Goal: Task Accomplishment & Management: Complete application form

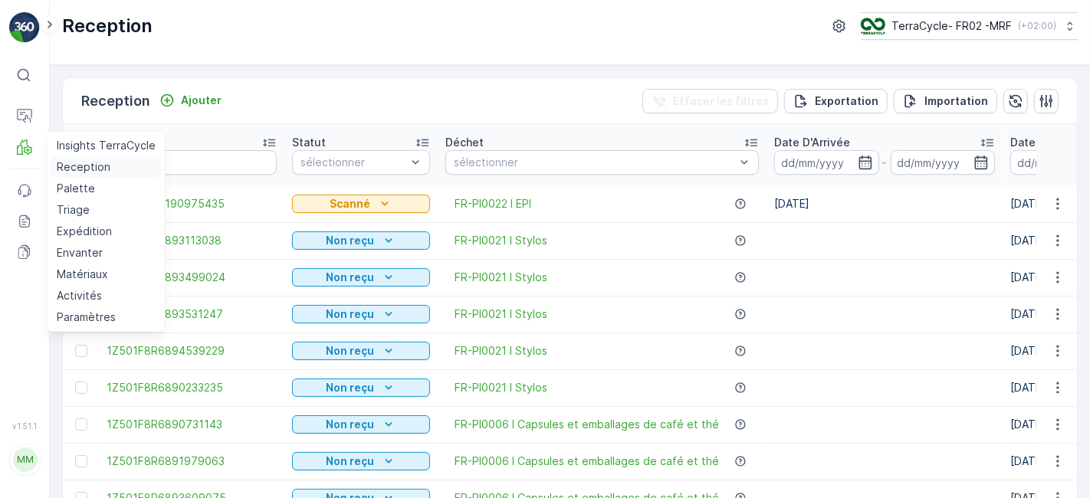
click at [77, 167] on p "Reception" at bounding box center [84, 166] width 54 height 15
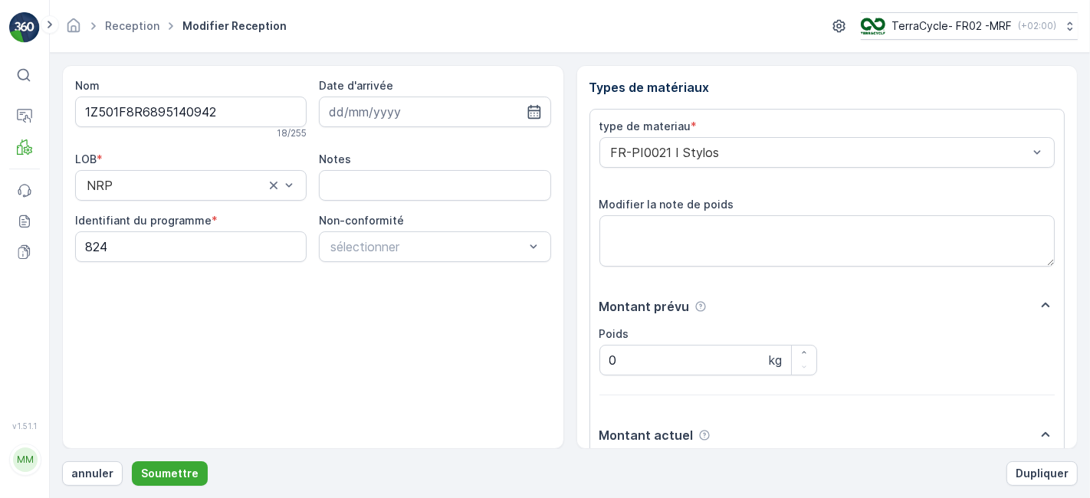
scroll to position [189, 0]
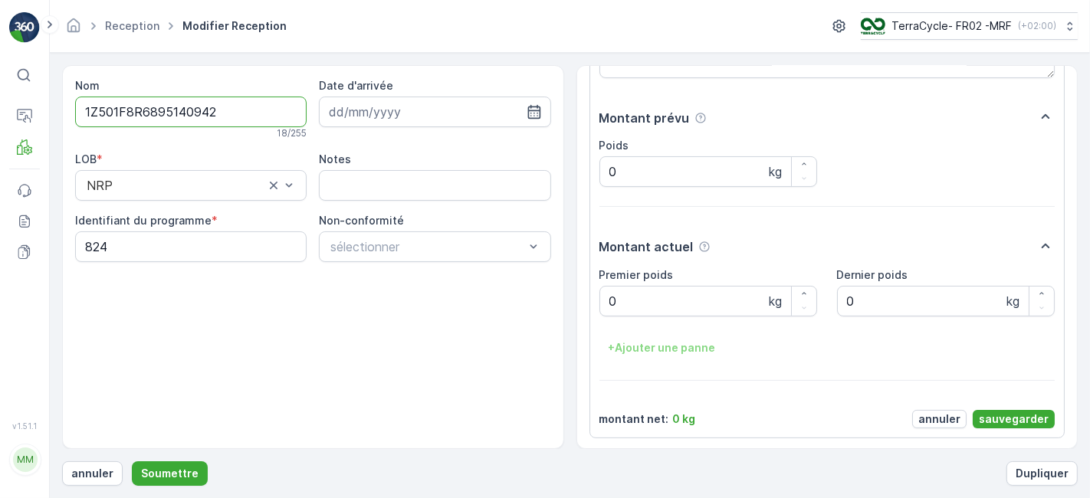
drag, startPoint x: 221, startPoint y: 117, endPoint x: 64, endPoint y: 111, distance: 158.0
click at [64, 111] on div "Nom 1Z501F8R6895140942 18 / 255 Date d'arrivée LOB * NRP Notes Identifiant du p…" at bounding box center [313, 257] width 502 height 384
click at [123, 250] on programme "824" at bounding box center [190, 246] width 231 height 31
click at [667, 300] on poids "0" at bounding box center [708, 301] width 218 height 31
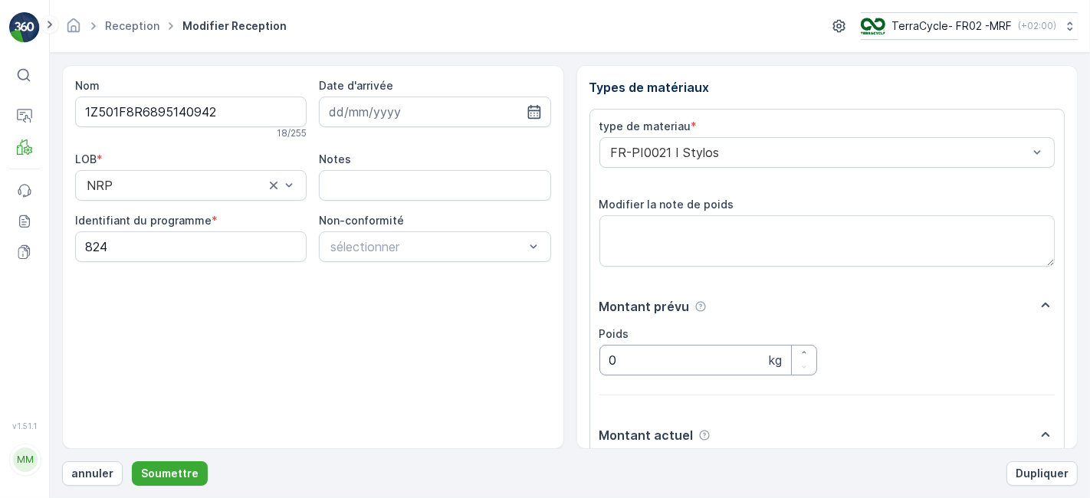
click at [638, 360] on input "0" at bounding box center [708, 360] width 218 height 31
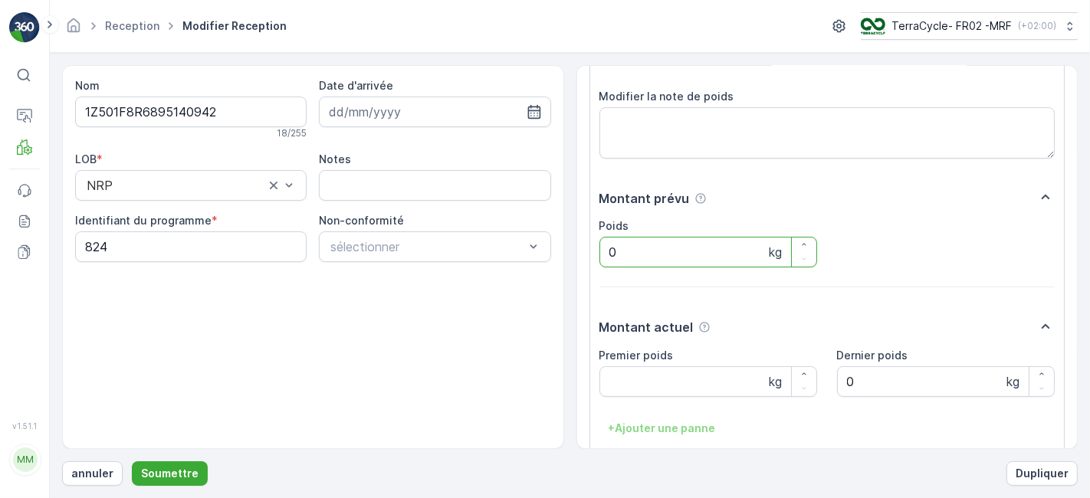
scroll to position [109, 0]
click at [76, 463] on button "annuler" at bounding box center [92, 473] width 61 height 25
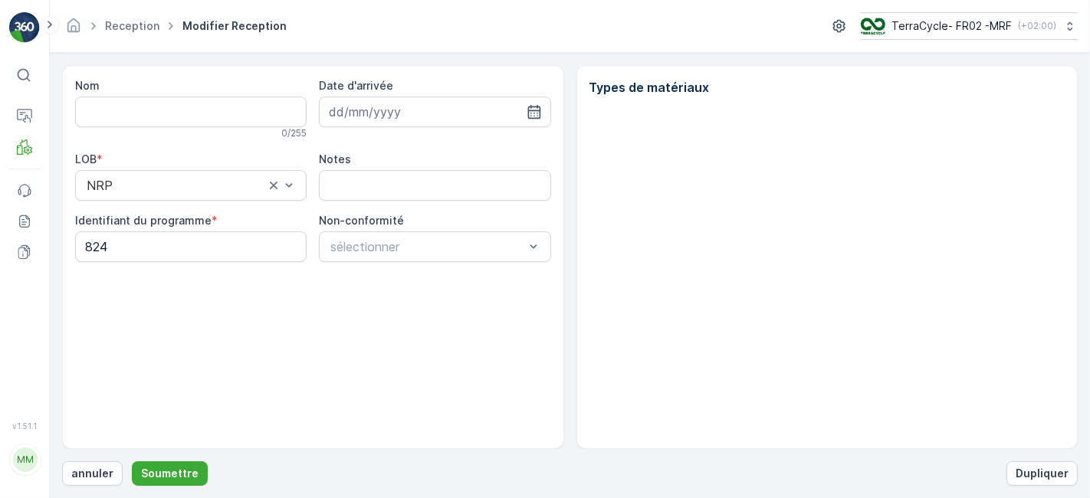
type input "1Z501F8R6895140942"
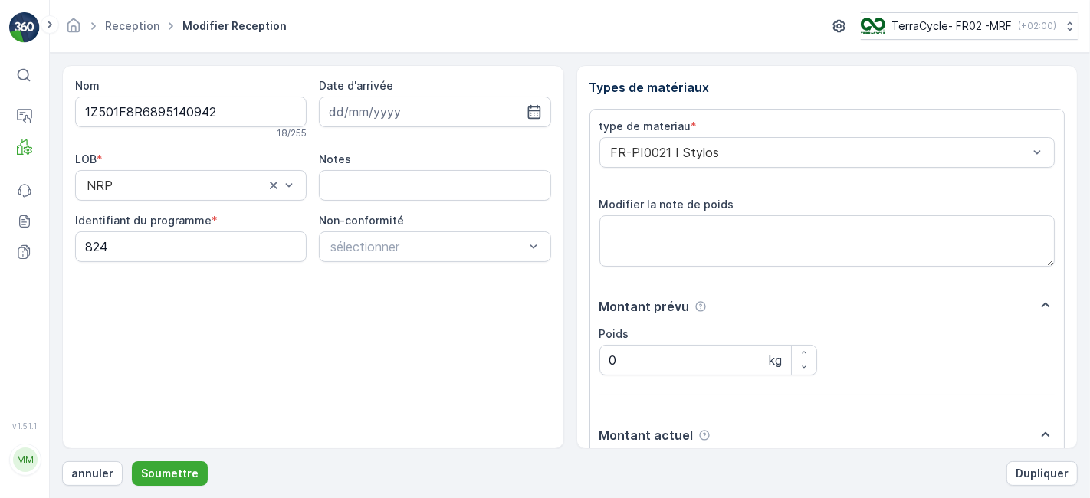
scroll to position [189, 0]
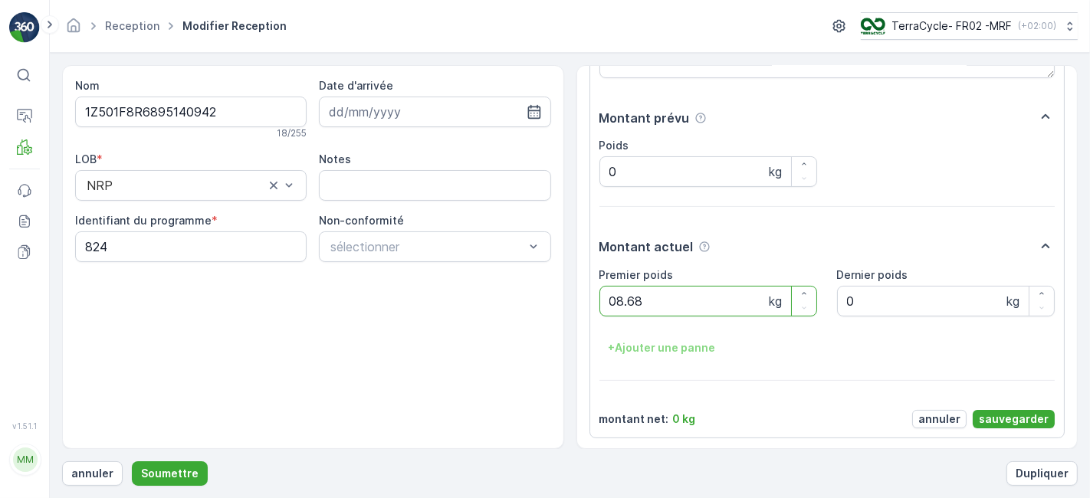
click at [132, 461] on button "Soumettre" at bounding box center [170, 473] width 76 height 25
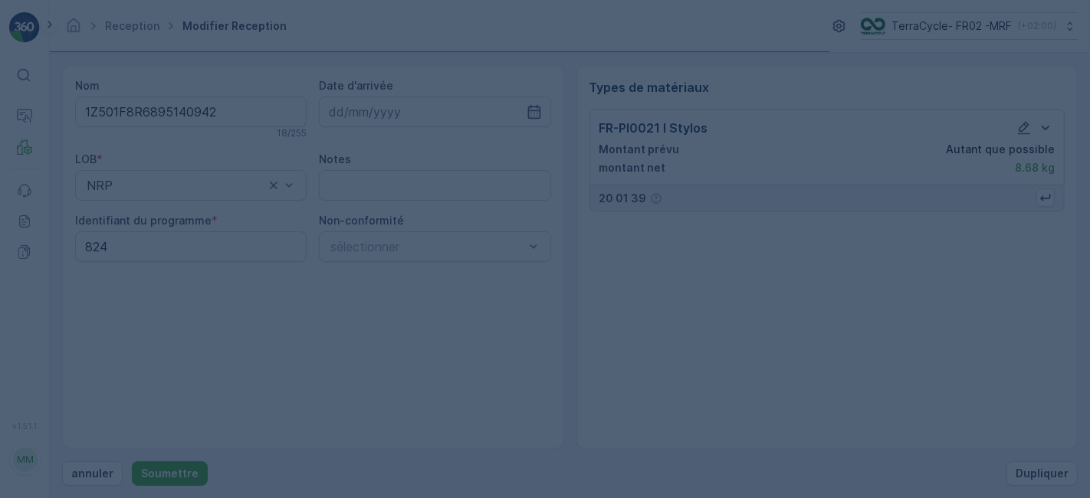
scroll to position [0, 0]
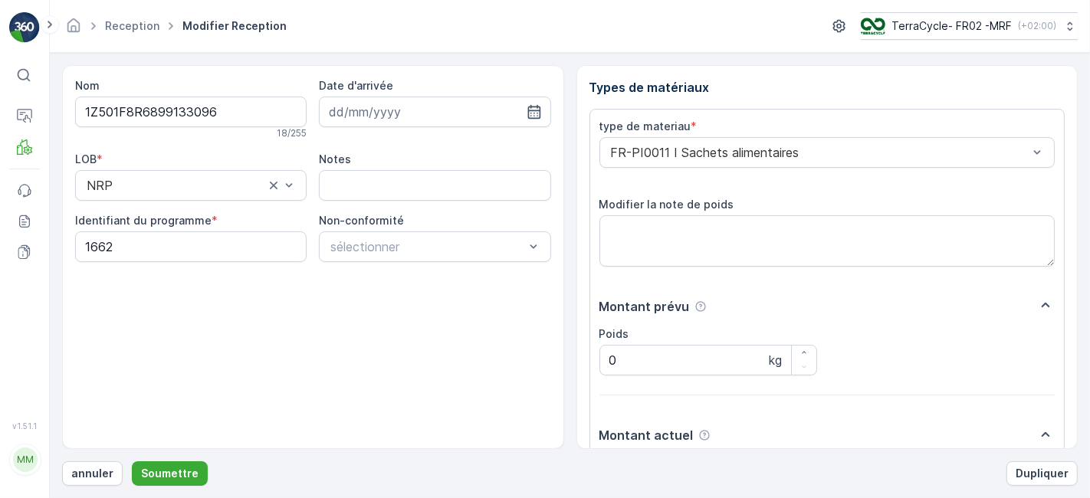
click at [132, 461] on button "Soumettre" at bounding box center [170, 473] width 76 height 25
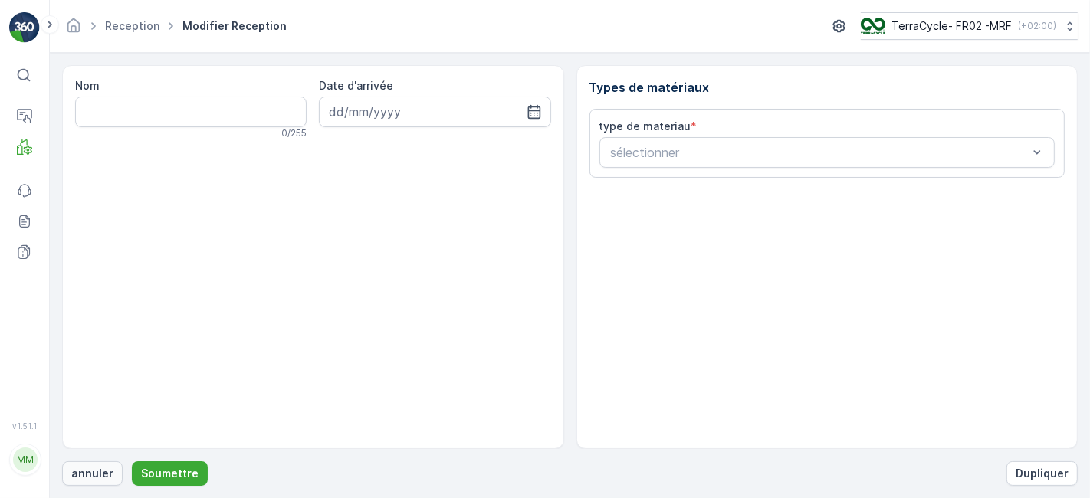
click at [86, 473] on p "annuler" at bounding box center [92, 473] width 42 height 15
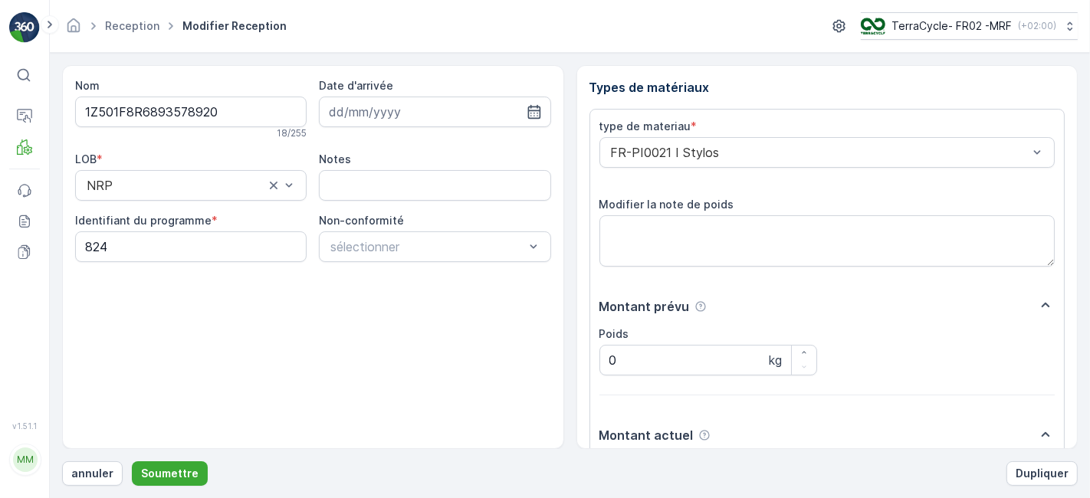
click at [132, 461] on button "Soumettre" at bounding box center [170, 473] width 76 height 25
